Goal: Information Seeking & Learning: Check status

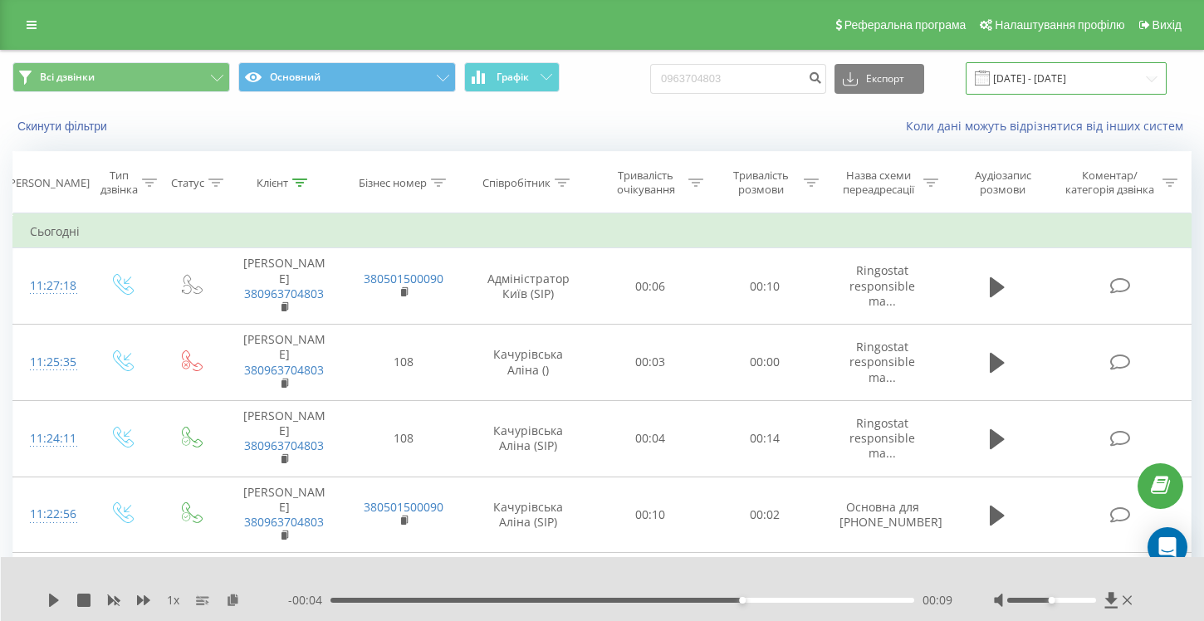
click at [1090, 87] on input "20.05.2025 - 20.08.2025" at bounding box center [1066, 78] width 201 height 32
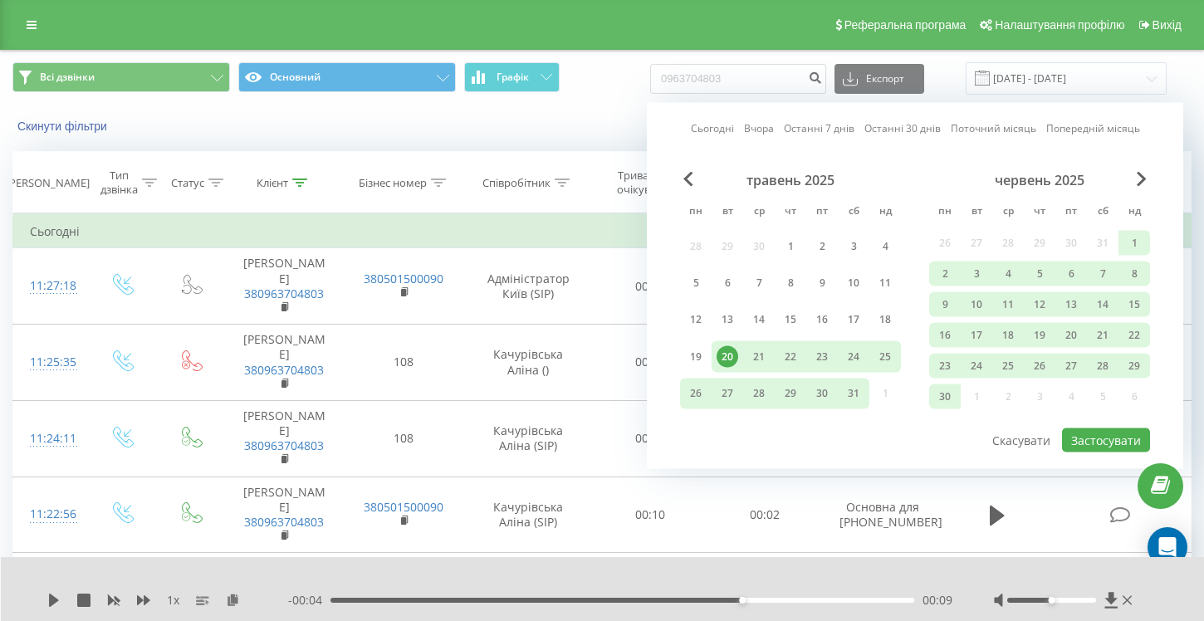
click at [725, 360] on div "20" at bounding box center [728, 356] width 22 height 22
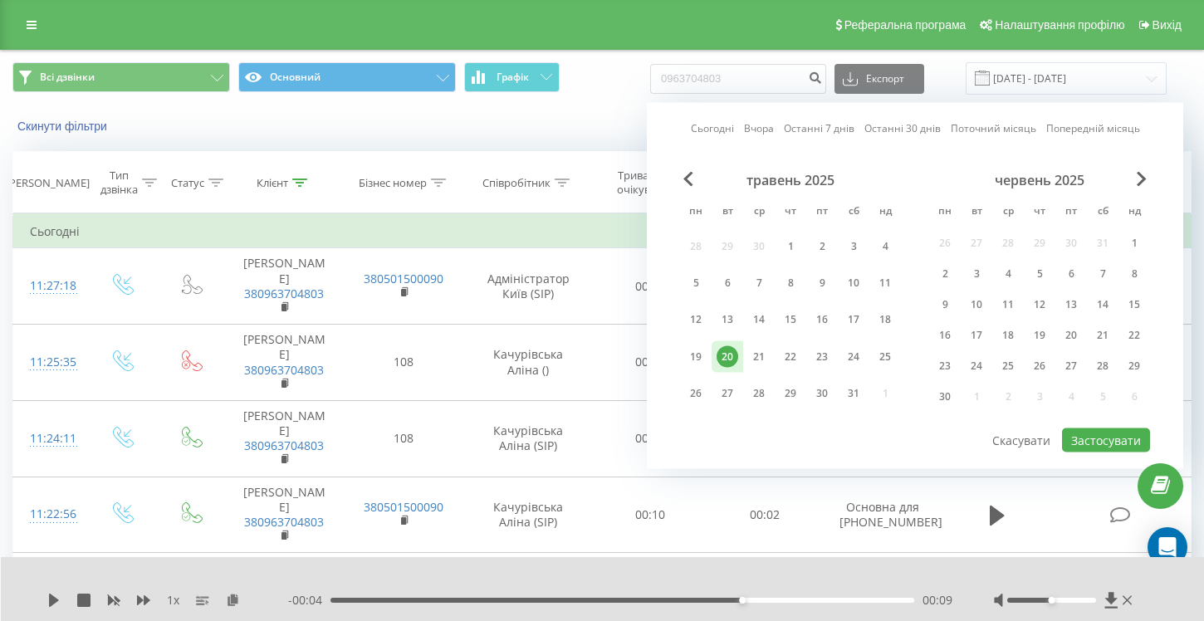
click at [725, 360] on div "20" at bounding box center [728, 356] width 22 height 22
click at [1143, 175] on span "Next Month" at bounding box center [1142, 179] width 10 height 15
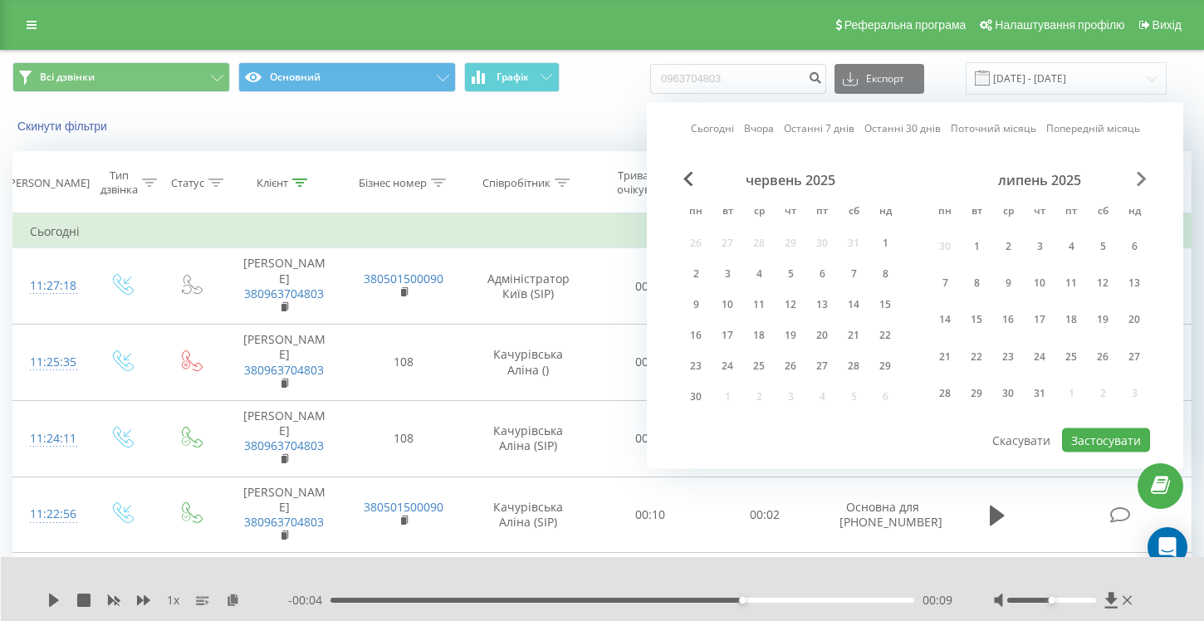
click at [1143, 175] on span "Next Month" at bounding box center [1142, 179] width 10 height 15
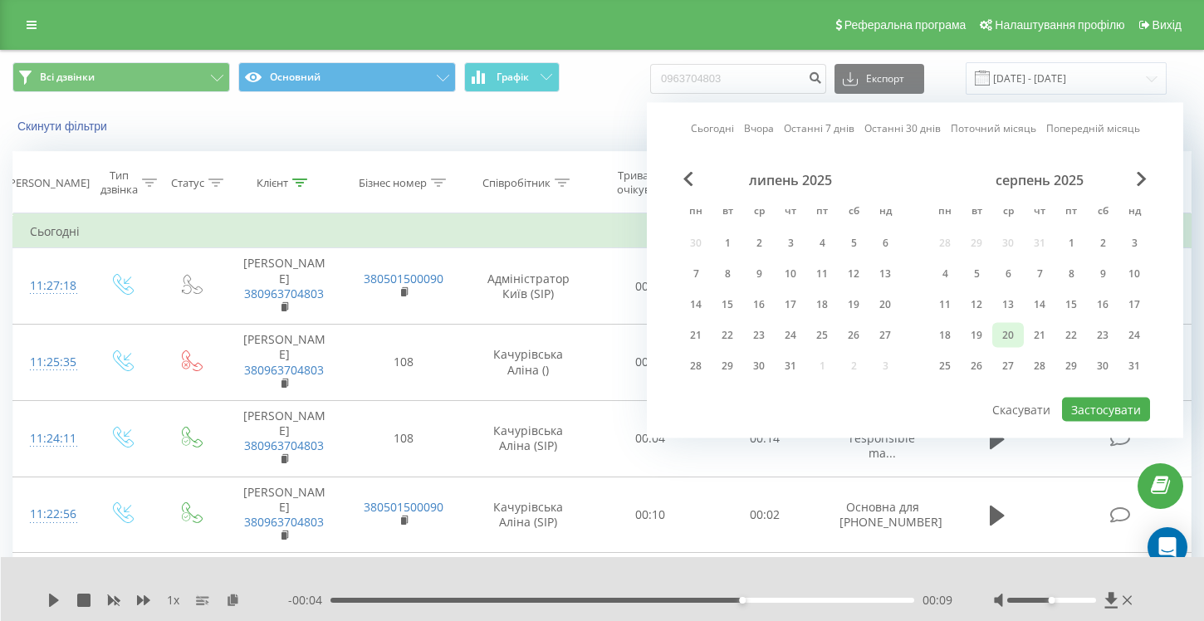
click at [1011, 337] on div "20" at bounding box center [1008, 336] width 22 height 22
click at [1095, 409] on button "Застосувати" at bounding box center [1106, 410] width 88 height 24
type input "20.08.2025 - 20.08.2025"
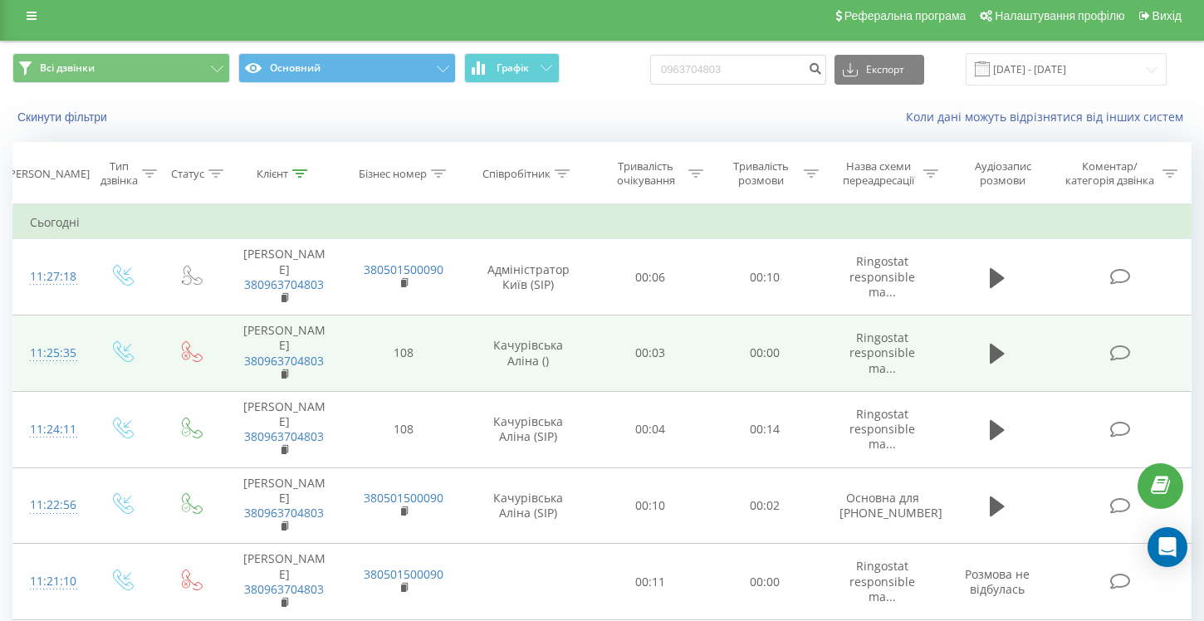
scroll to position [11, 0]
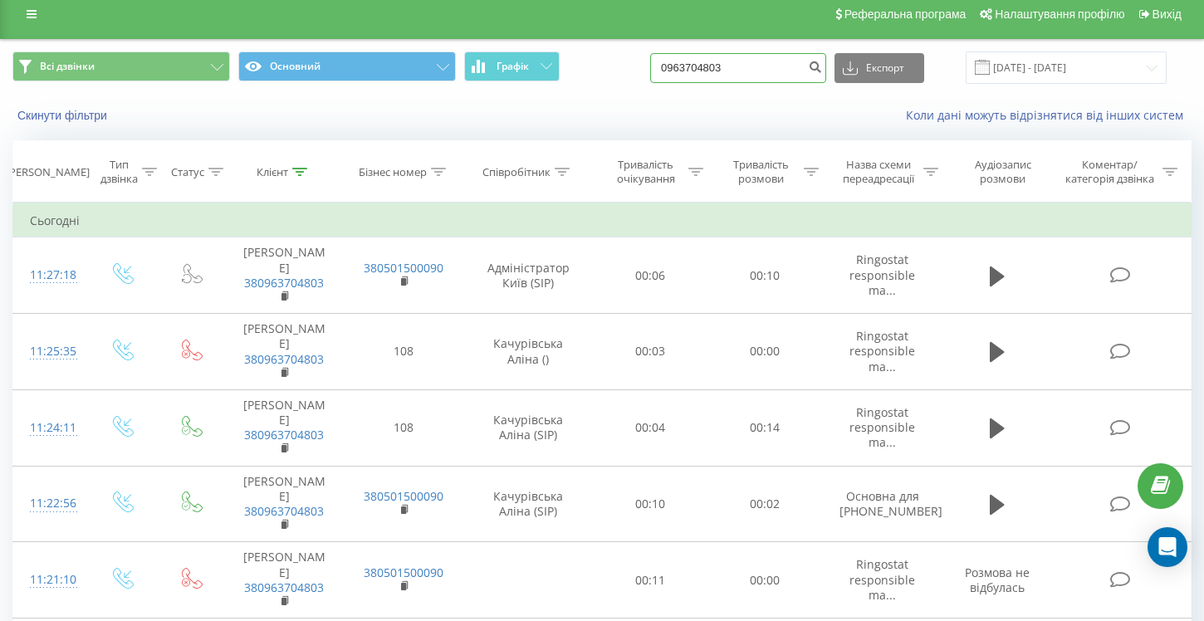
click at [787, 75] on input "0963704803" at bounding box center [738, 68] width 176 height 30
type input "0"
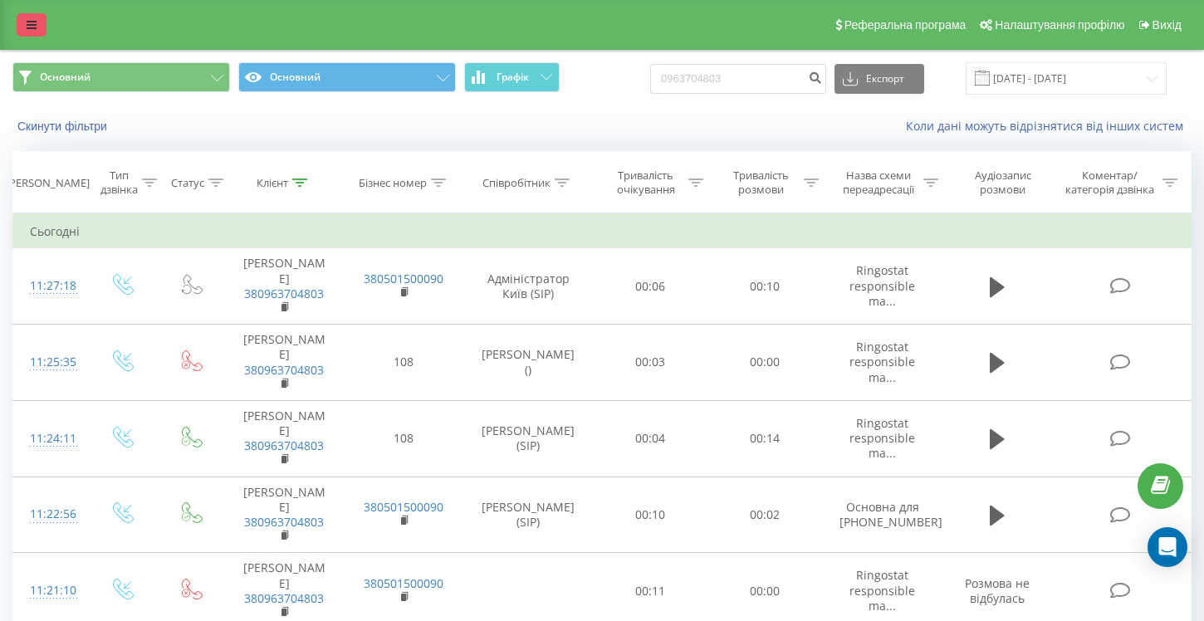
click at [37, 27] on link at bounding box center [32, 24] width 30 height 23
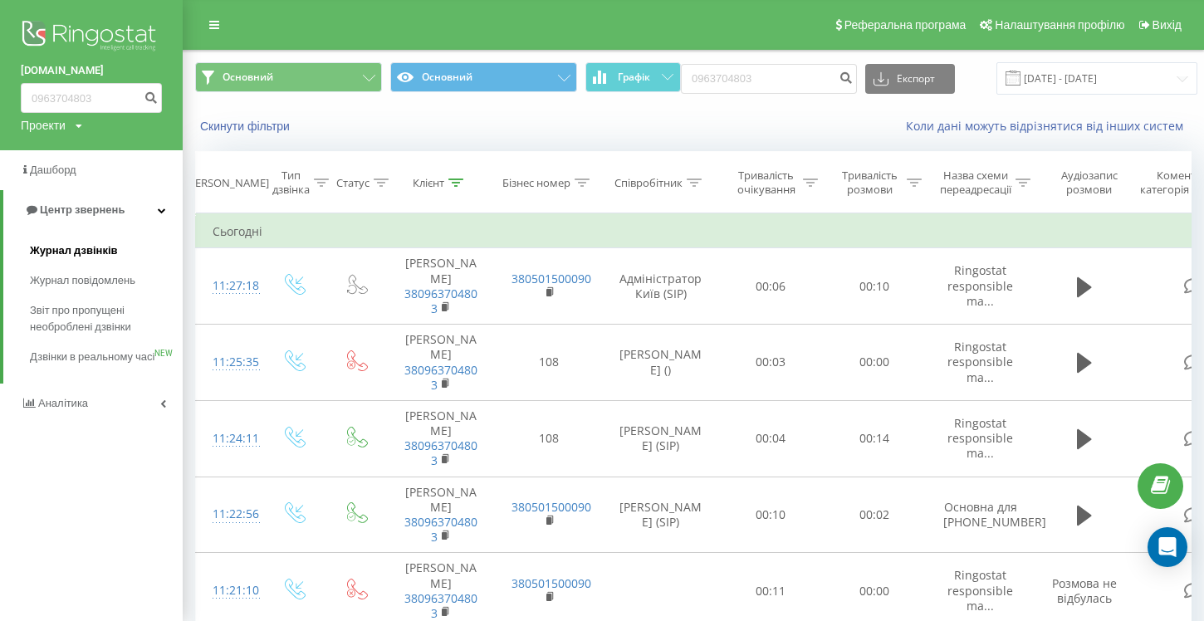
click at [42, 258] on span "Журнал дзвінків" at bounding box center [74, 251] width 88 height 17
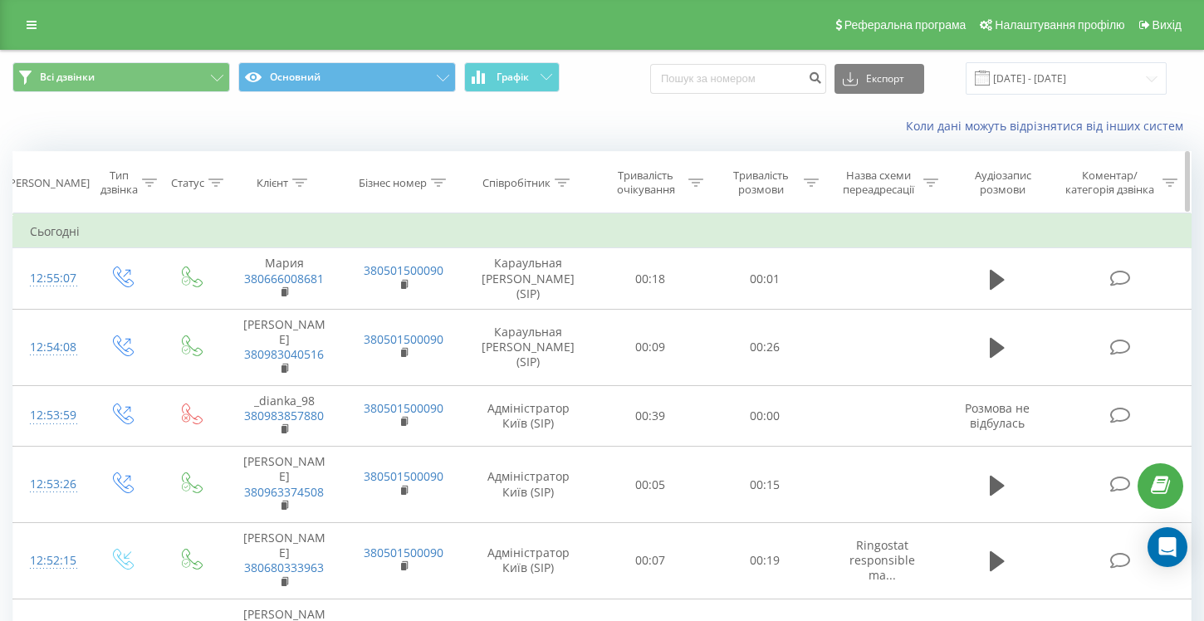
click at [566, 190] on th "Співробітник" at bounding box center [528, 182] width 129 height 61
click at [566, 188] on div at bounding box center [562, 183] width 15 height 14
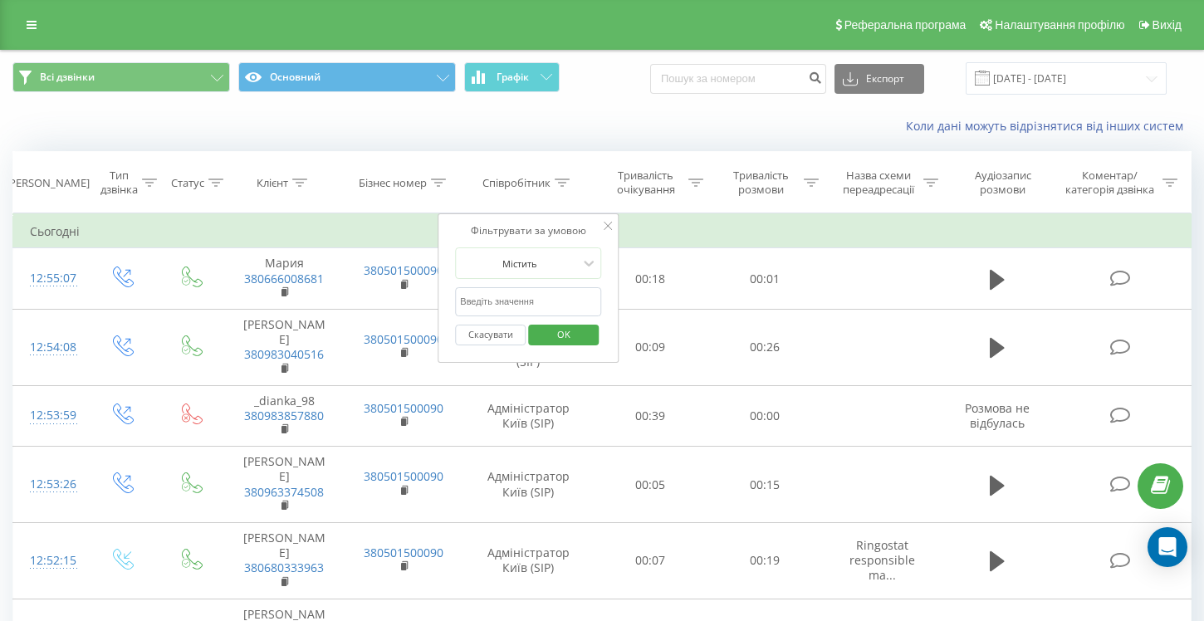
click at [541, 304] on input "text" at bounding box center [528, 301] width 146 height 29
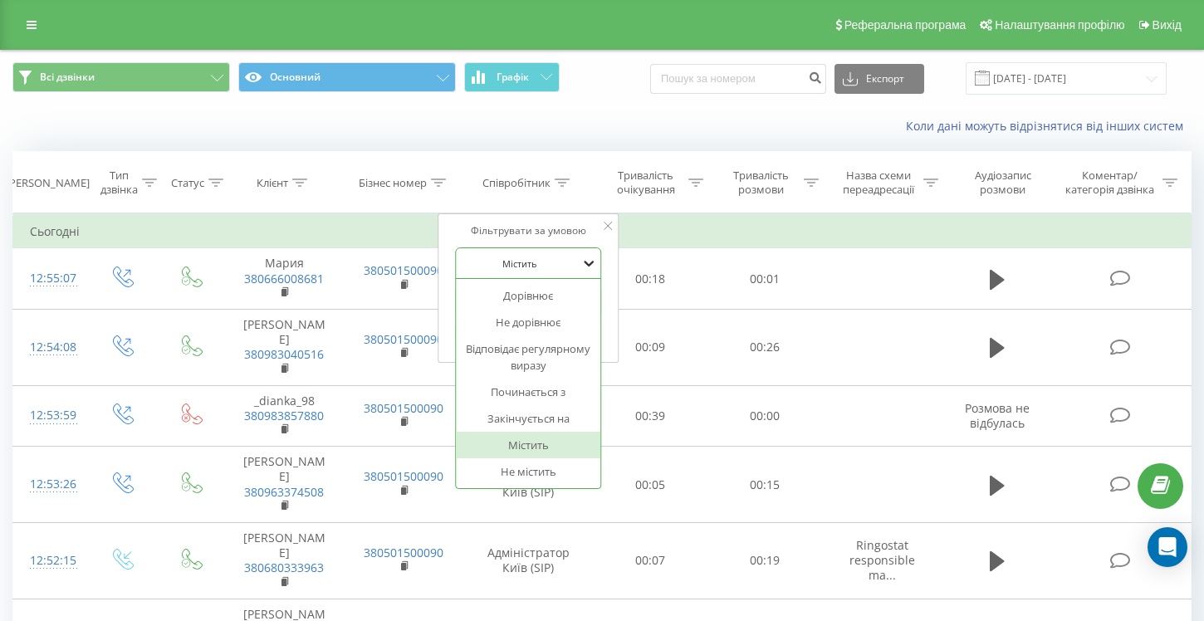
click at [590, 258] on icon at bounding box center [589, 263] width 17 height 17
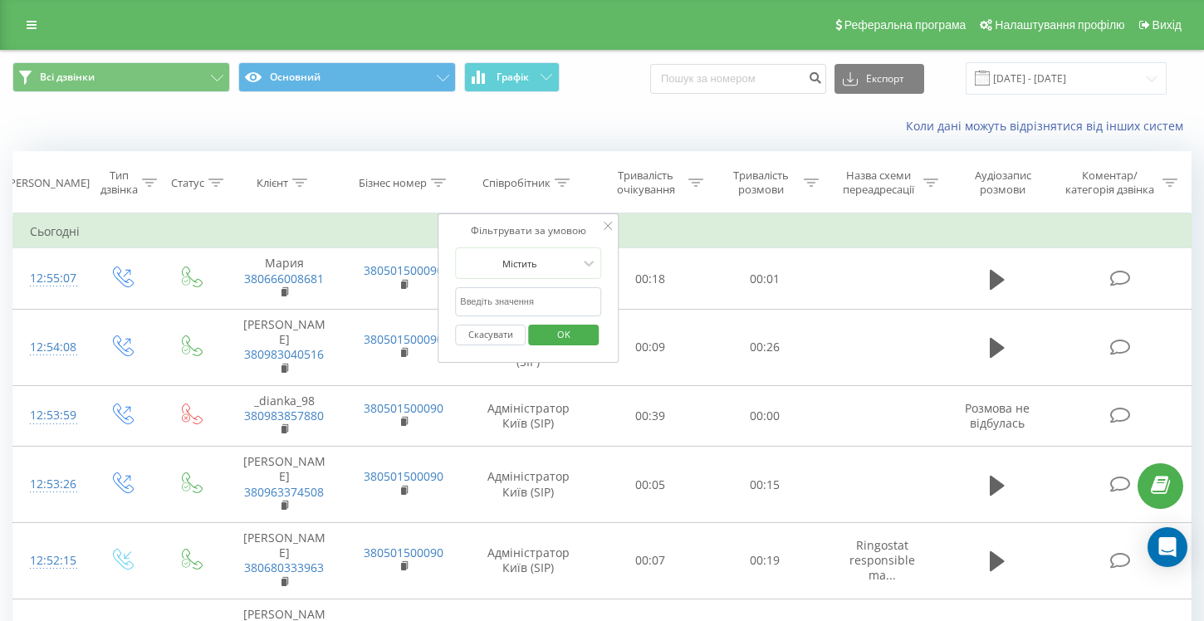
click at [559, 301] on input "text" at bounding box center [528, 301] width 146 height 29
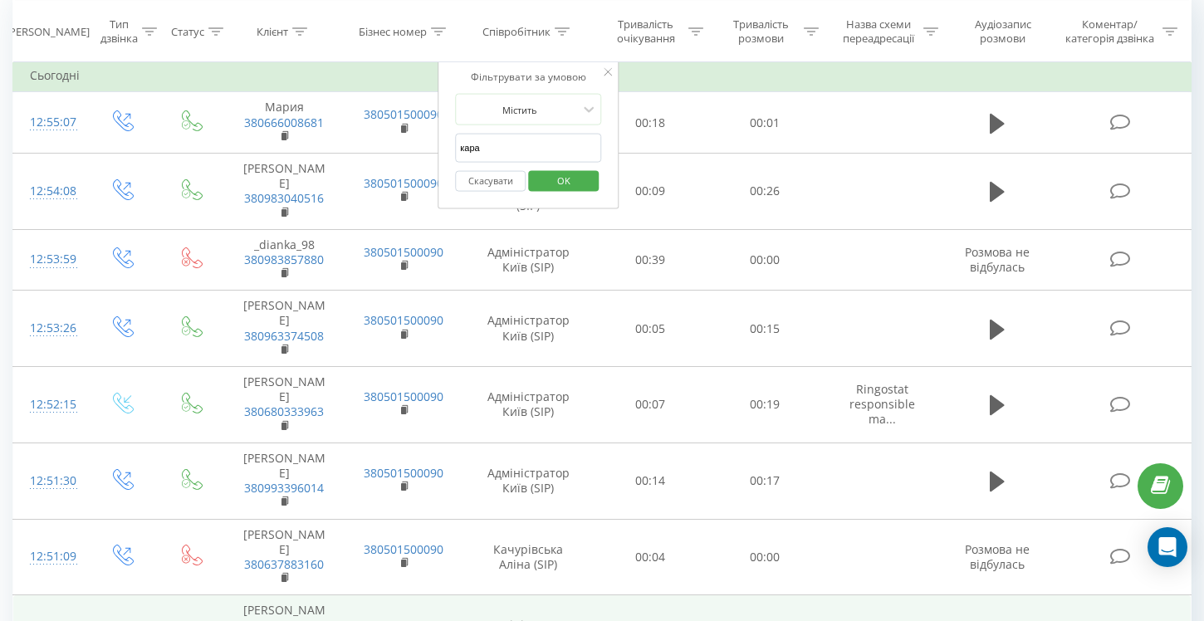
scroll to position [154, 0]
type input "к"
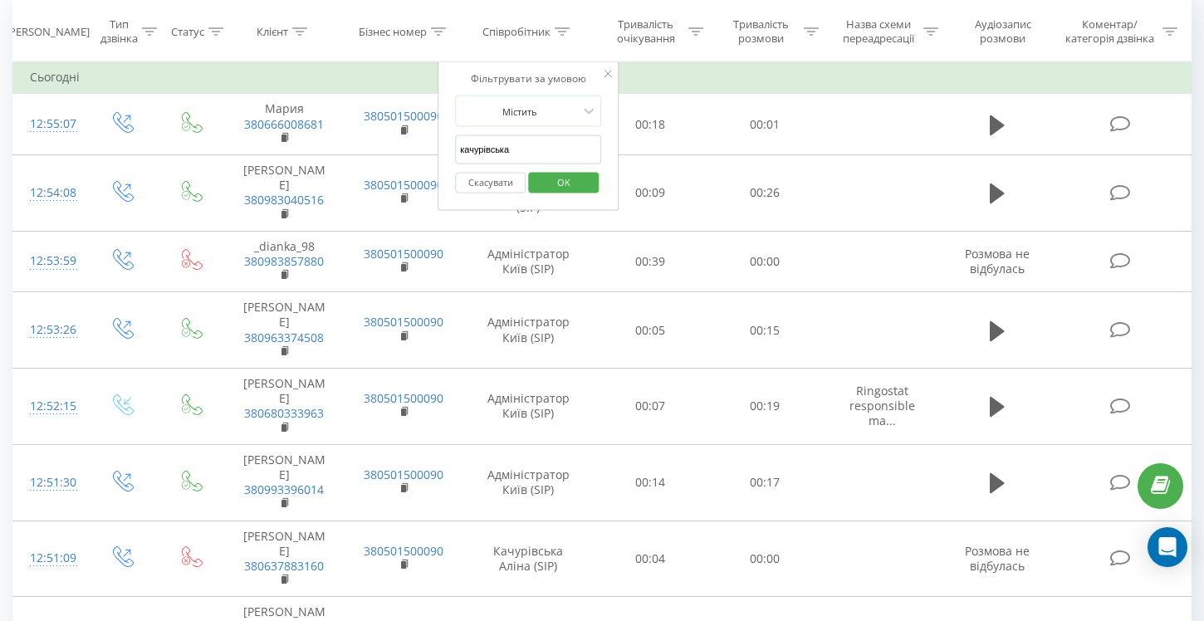
type input "качурівська"
click at [577, 180] on span "OK" at bounding box center [564, 182] width 47 height 26
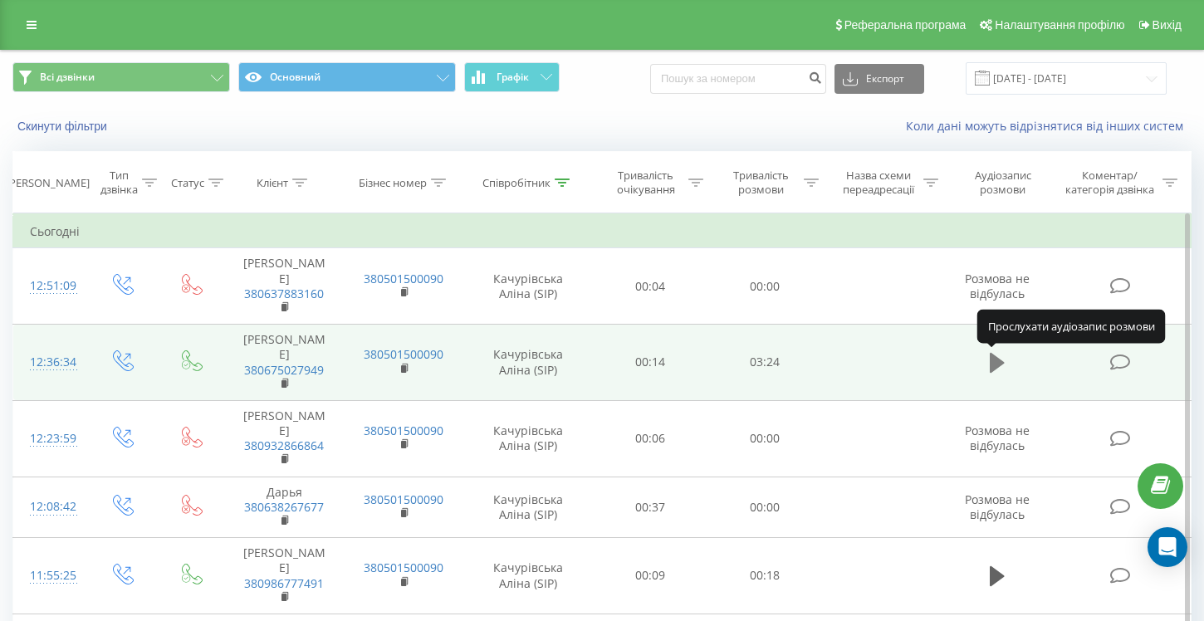
click at [1000, 363] on icon at bounding box center [997, 363] width 15 height 20
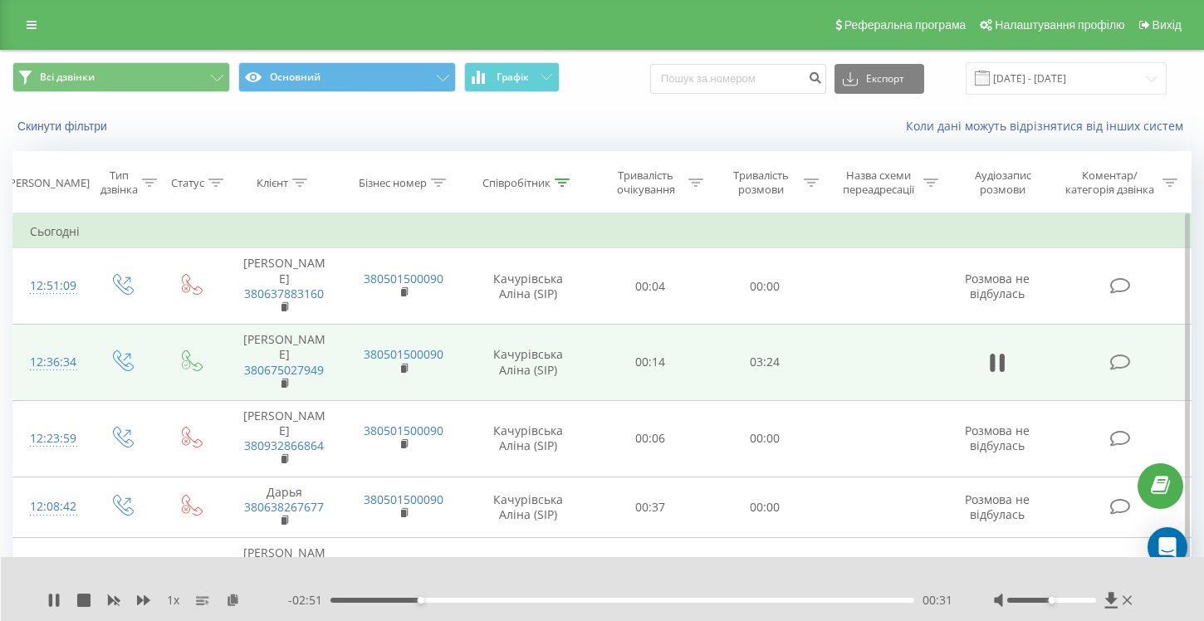
click at [370, 598] on div "00:31" at bounding box center [623, 600] width 584 height 5
click at [286, 387] on rect at bounding box center [284, 383] width 5 height 7
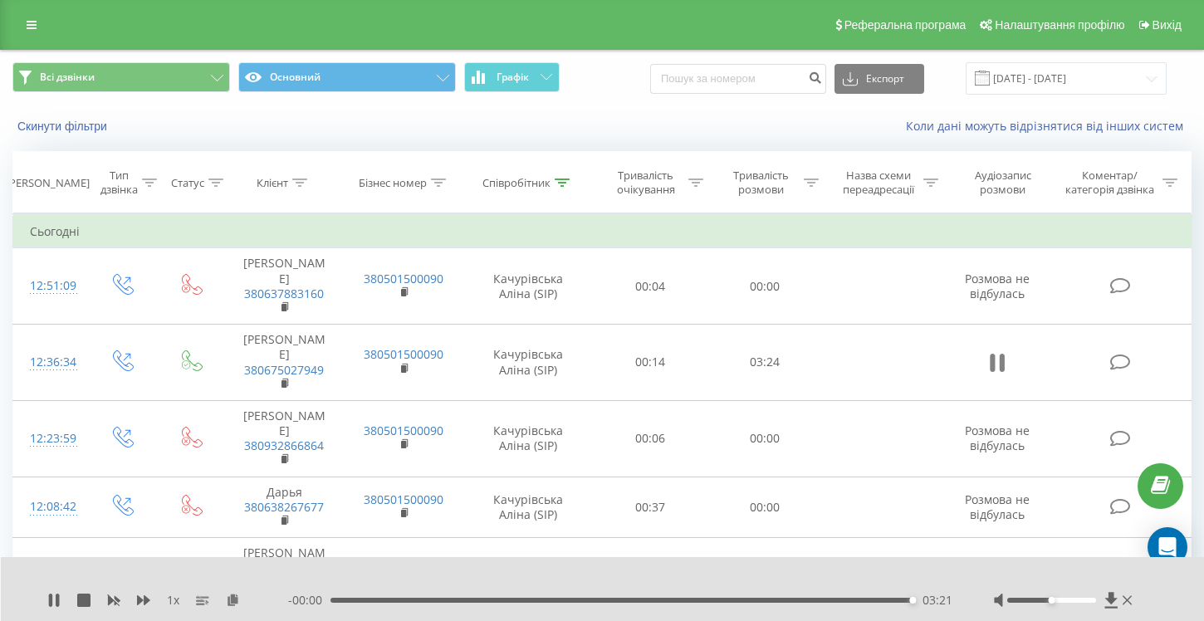
click at [999, 361] on icon at bounding box center [997, 362] width 15 height 23
